Goal: Transaction & Acquisition: Download file/media

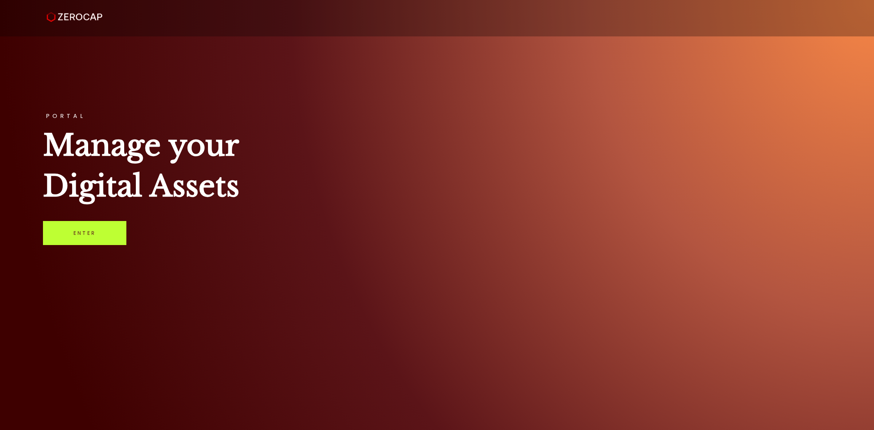
click at [110, 231] on link "Enter" at bounding box center [84, 233] width 83 height 24
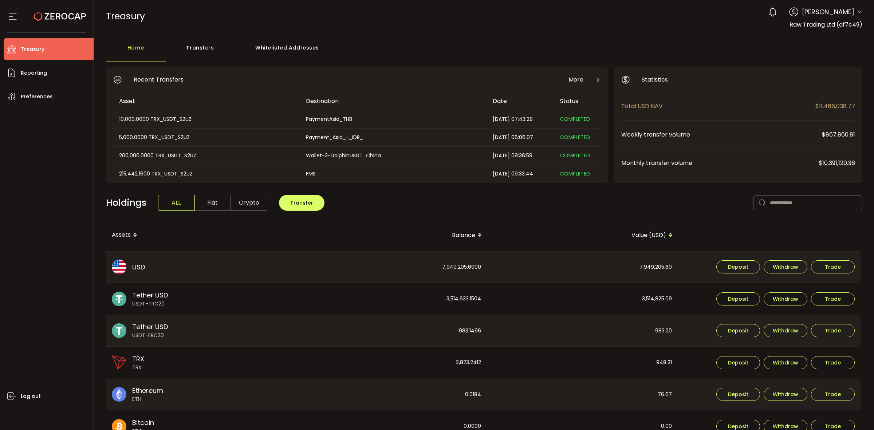
click at [190, 47] on div "Transfers" at bounding box center [200, 51] width 69 height 22
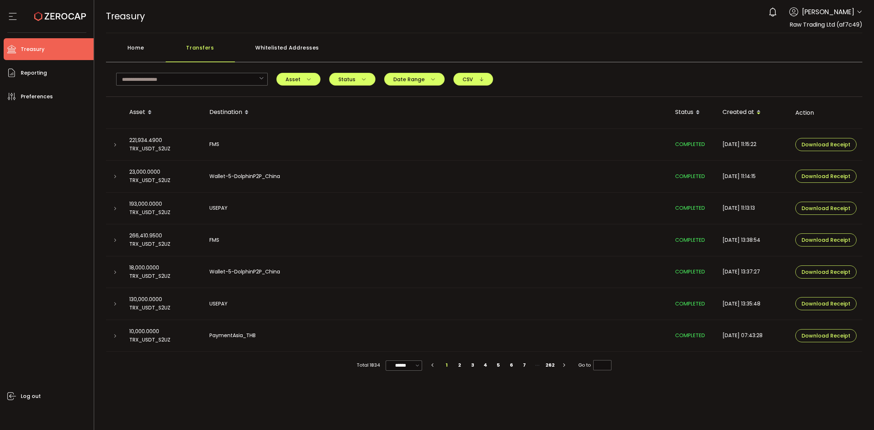
click at [153, 52] on div "Home" at bounding box center [136, 51] width 60 height 22
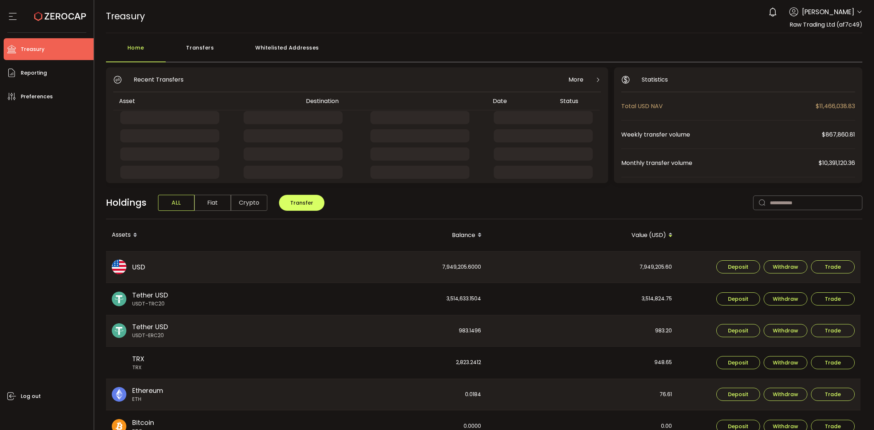
scroll to position [172, 0]
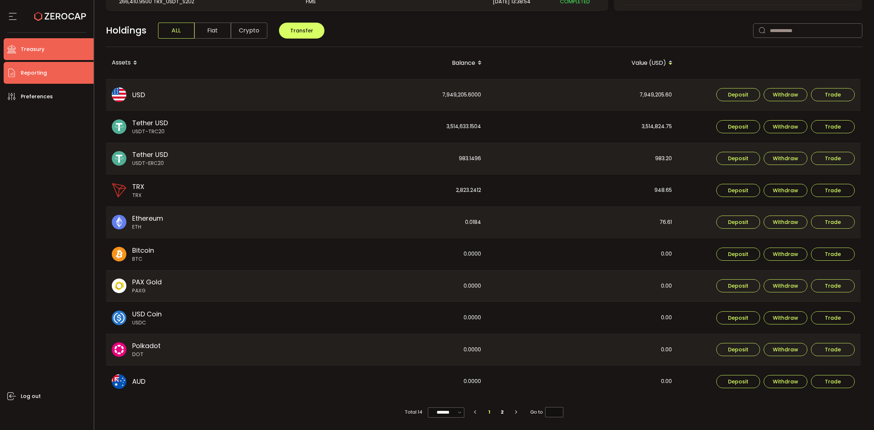
click at [43, 77] on span "Reporting" at bounding box center [34, 73] width 26 height 11
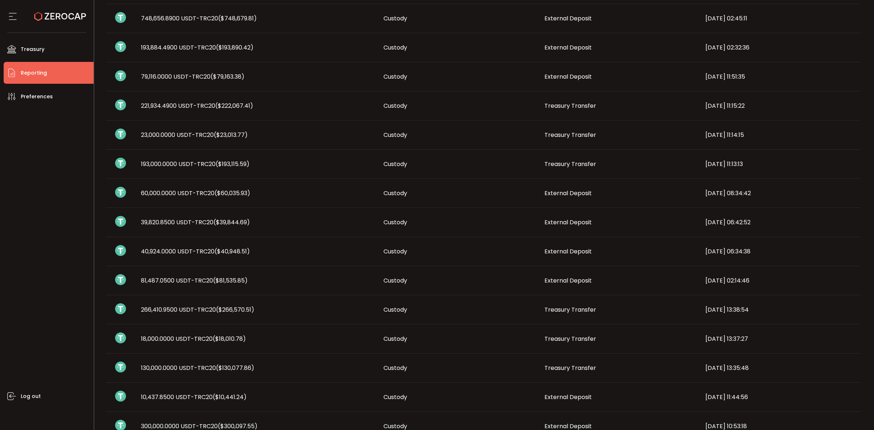
scroll to position [46, 0]
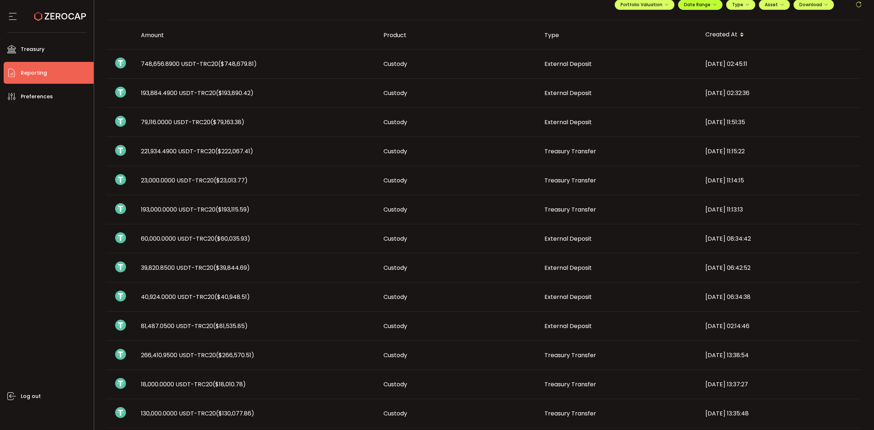
click at [708, 9] on button "Date Range" at bounding box center [700, 5] width 44 height 10
click at [651, 19] on icon at bounding box center [652, 19] width 9 height 7
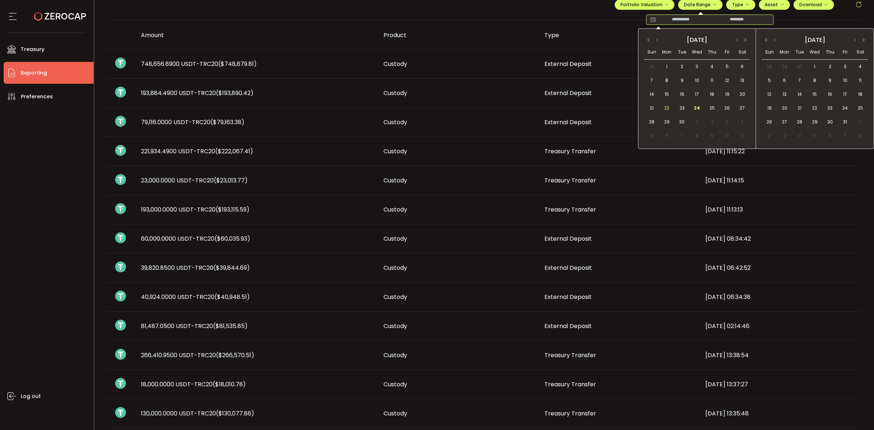
click at [665, 107] on span "22" at bounding box center [666, 108] width 9 height 9
click at [694, 108] on span "24" at bounding box center [697, 108] width 9 height 9
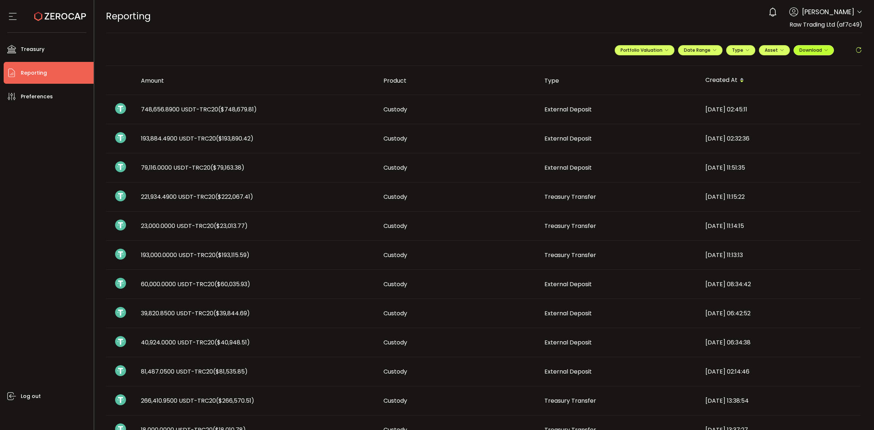
click at [812, 51] on span "Download" at bounding box center [813, 50] width 29 height 6
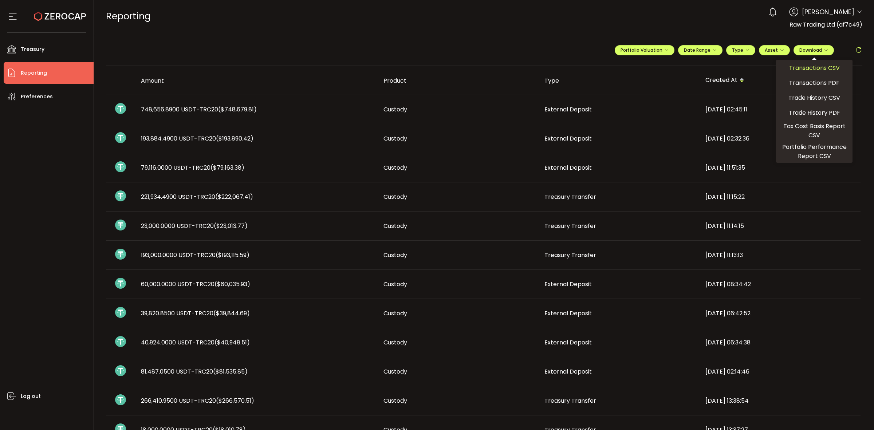
click at [791, 66] on span "Transactions CSV" at bounding box center [814, 67] width 51 height 9
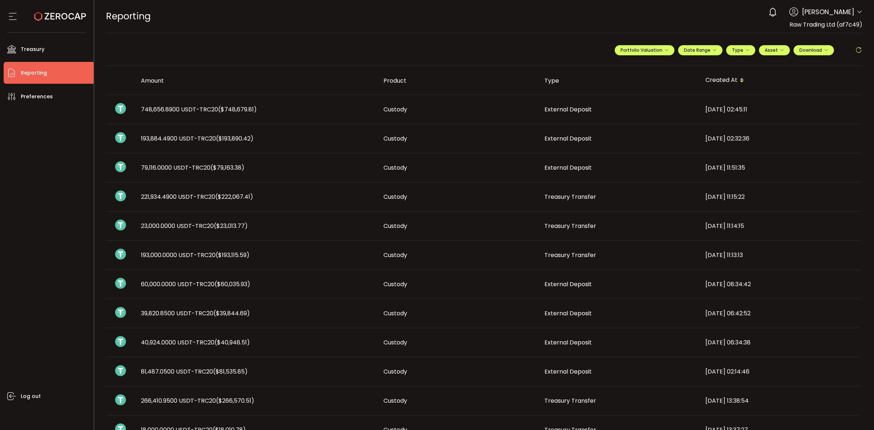
click at [858, 13] on icon at bounding box center [859, 12] width 6 height 6
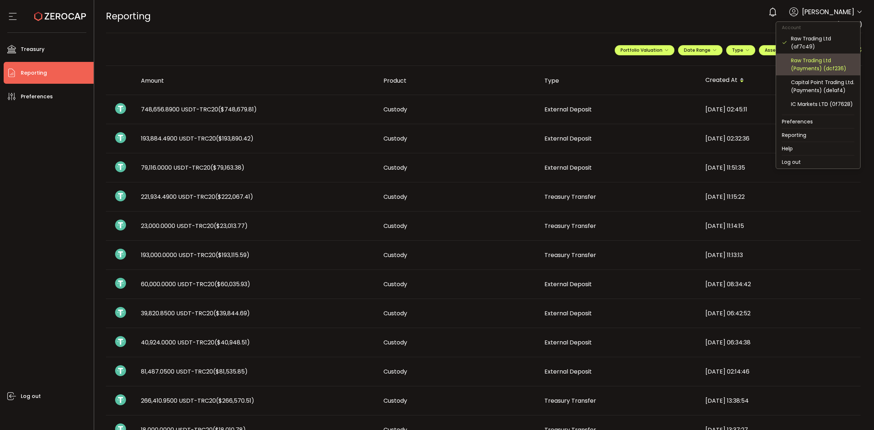
click at [812, 60] on div "Raw Trading Ltd (Payments) (dcf236)" at bounding box center [822, 64] width 63 height 16
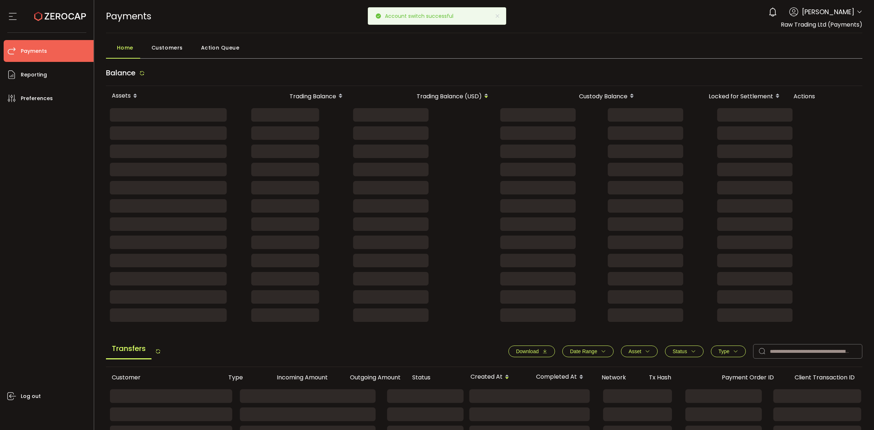
click at [600, 355] on button "Date Range" at bounding box center [587, 352] width 51 height 12
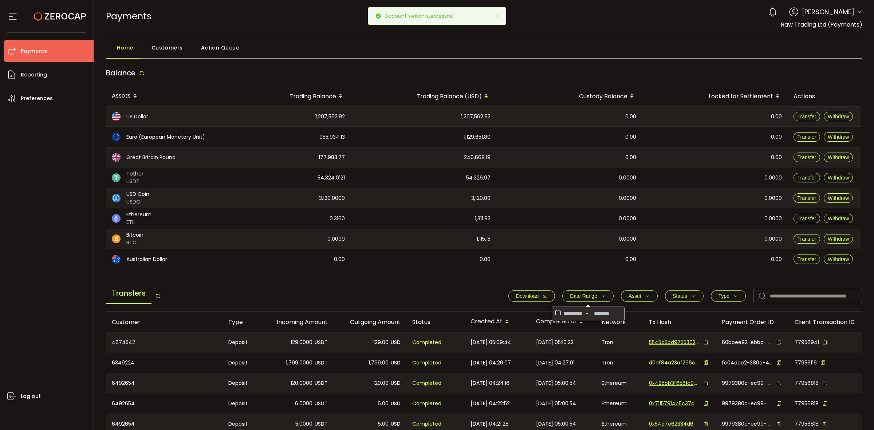
click at [562, 312] on input at bounding box center [573, 314] width 22 height 12
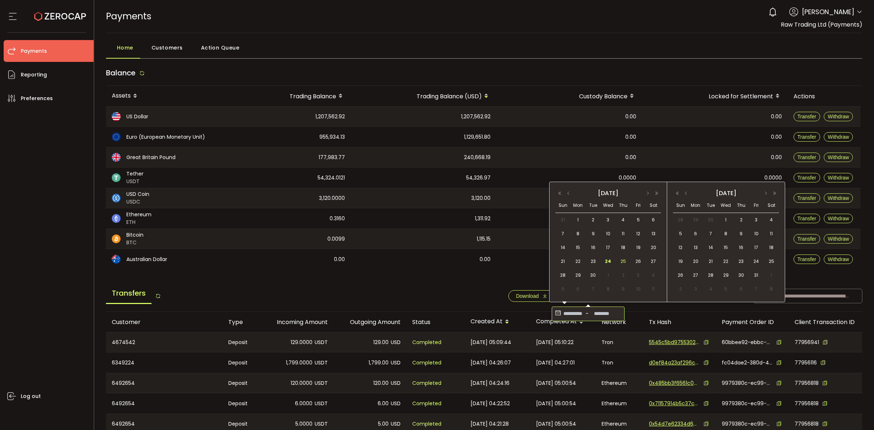
drag, startPoint x: 567, startPoint y: 260, endPoint x: 629, endPoint y: 263, distance: 62.3
click at [572, 260] on tr "21 22 23 24 25 26 27" at bounding box center [608, 262] width 106 height 14
click at [563, 260] on span "21" at bounding box center [563, 261] width 9 height 9
click at [611, 258] on div "24" at bounding box center [606, 261] width 13 height 11
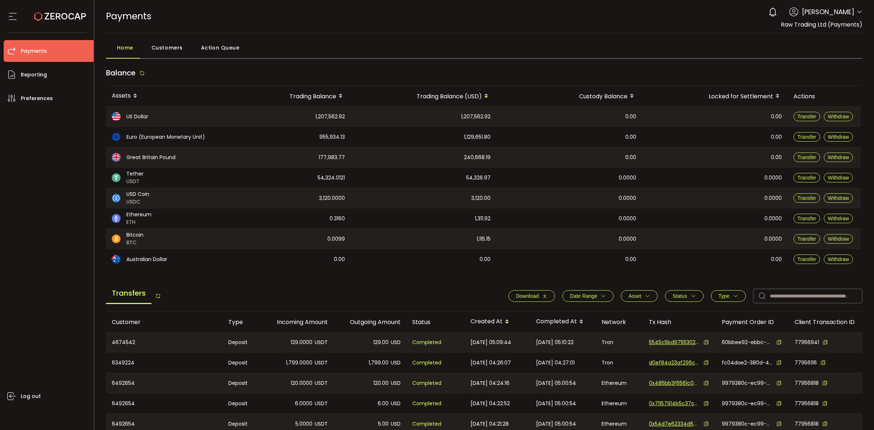
click at [532, 291] on button "Download" at bounding box center [531, 296] width 47 height 12
click at [328, 231] on div "0.0099" at bounding box center [285, 239] width 132 height 20
